Goal: Task Accomplishment & Management: Manage account settings

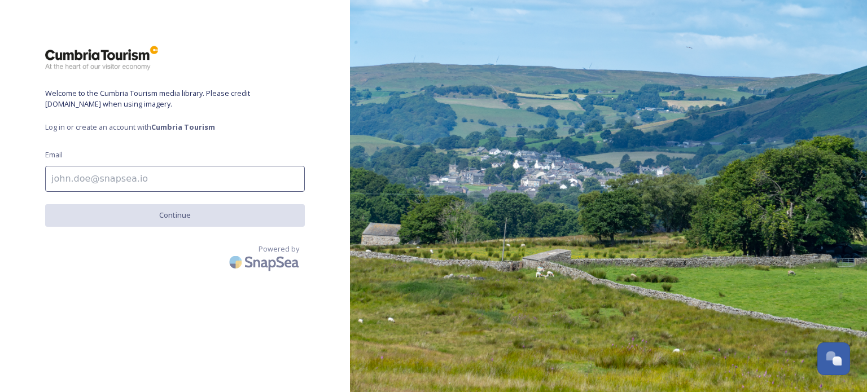
click at [50, 178] on input at bounding box center [175, 179] width 260 height 26
type input "[EMAIL_ADDRESS][DOMAIN_NAME]"
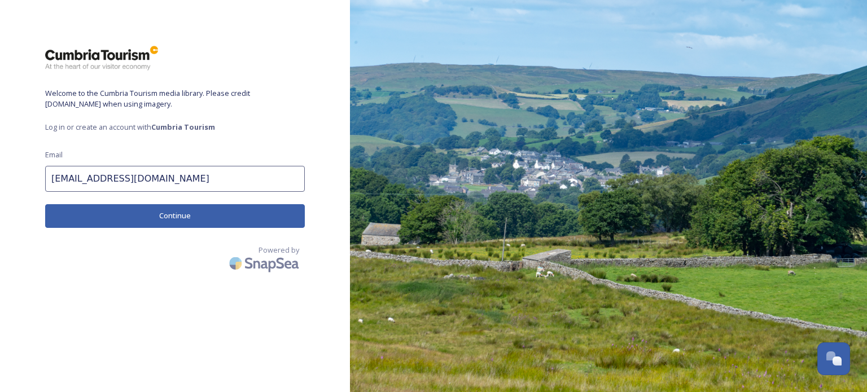
click at [158, 212] on button "Continue" at bounding box center [175, 215] width 260 height 23
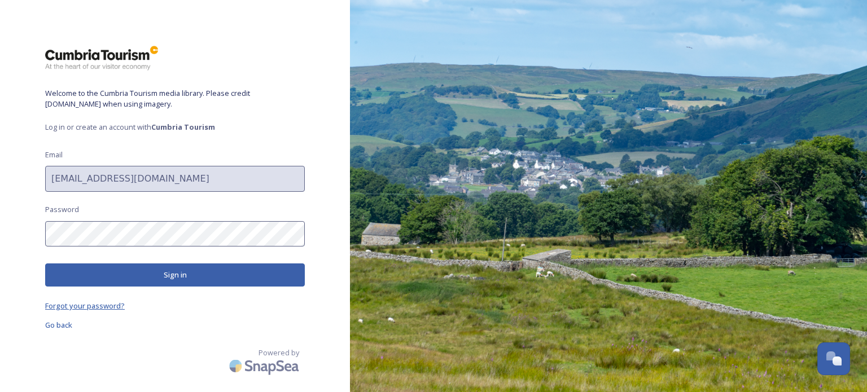
click at [77, 306] on span "Forgot your password?" at bounding box center [85, 306] width 80 height 10
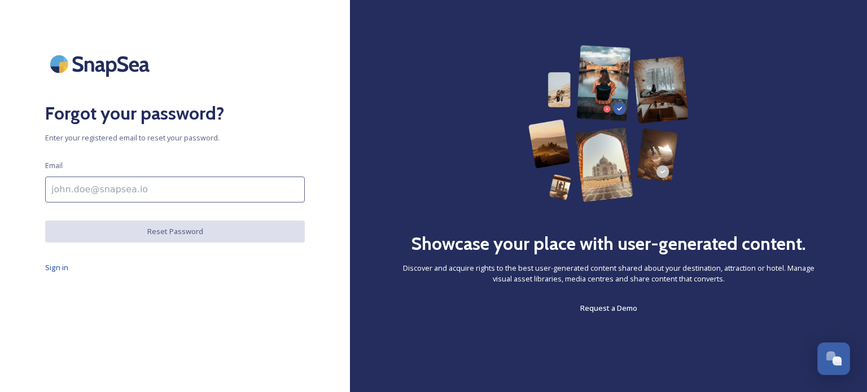
click at [75, 187] on input at bounding box center [175, 190] width 260 height 26
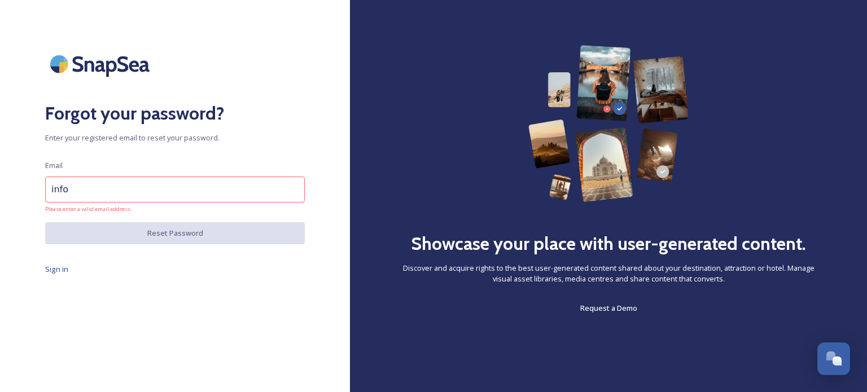
type input "[EMAIL_ADDRESS][DOMAIN_NAME]"
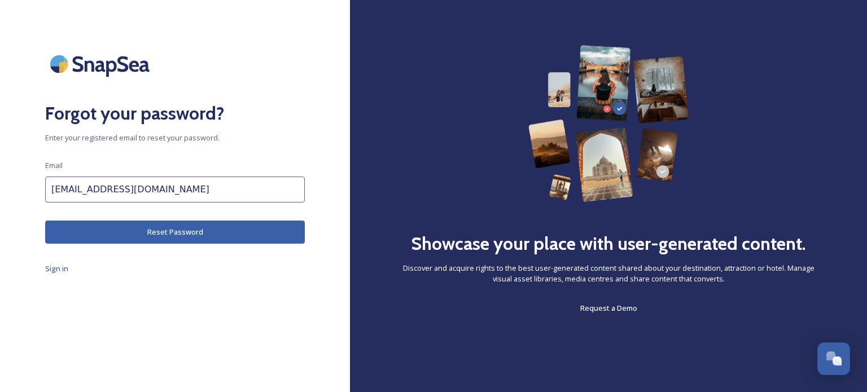
click at [119, 235] on button "Reset Password" at bounding box center [175, 232] width 260 height 23
